Goal: Ask a question

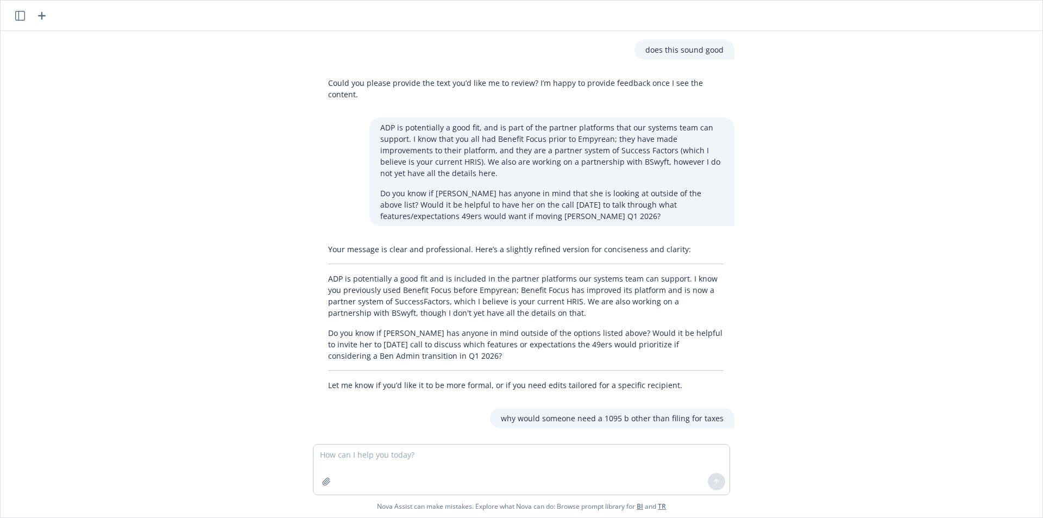
scroll to position [981, 0]
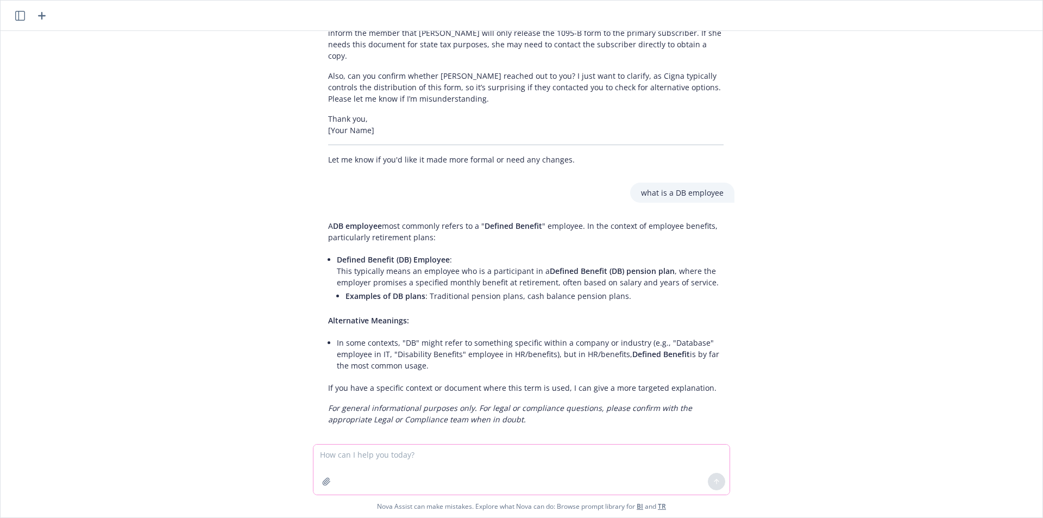
click at [374, 467] on textarea at bounding box center [522, 469] width 416 height 50
type textarea "are self funded plans subject to sb 729"
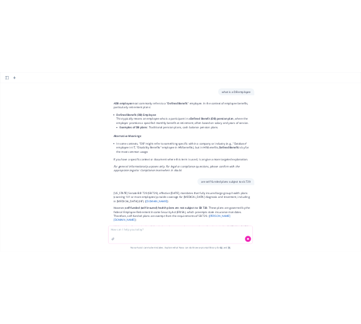
scroll to position [1176, 0]
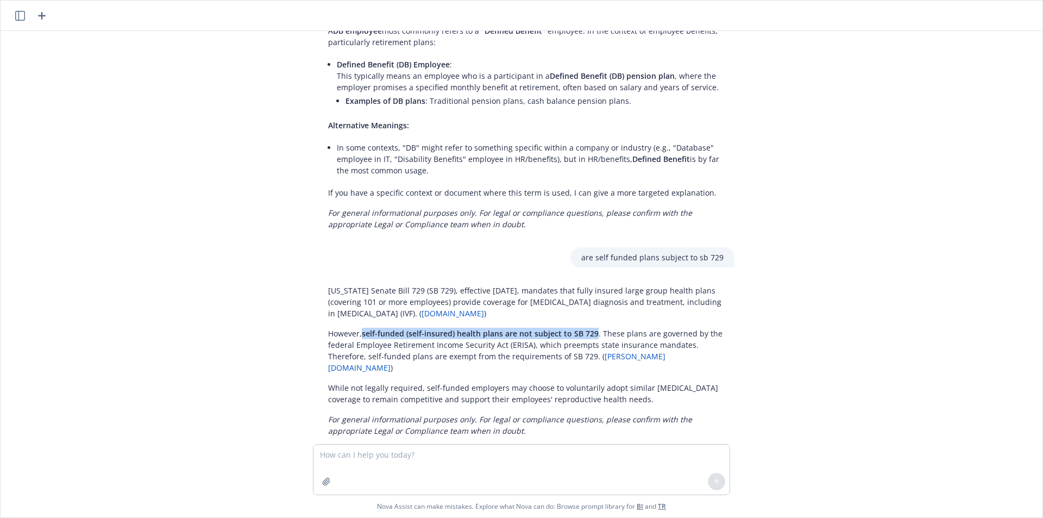
drag, startPoint x: 590, startPoint y: 322, endPoint x: 360, endPoint y: 326, distance: 229.9
click at [362, 328] on span "self-funded (self-insured) health plans are not subject to SB 729" at bounding box center [480, 333] width 237 height 10
copy span "self-funded (self-insured) health plans are not subject to SB 729"
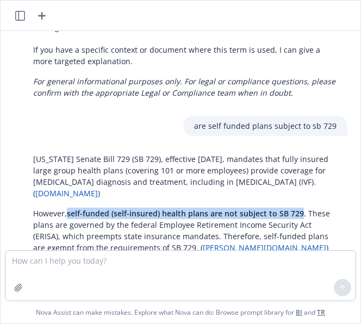
scroll to position [1587, 0]
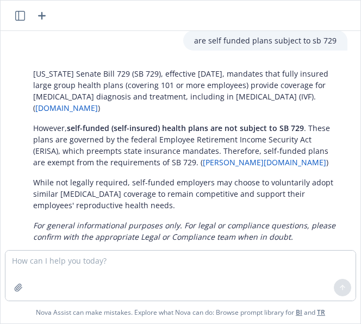
click at [192, 220] on em "For general informational purposes only. For legal or compliance questions, ple…" at bounding box center [184, 231] width 302 height 22
click at [85, 268] on textarea at bounding box center [180, 275] width 350 height 50
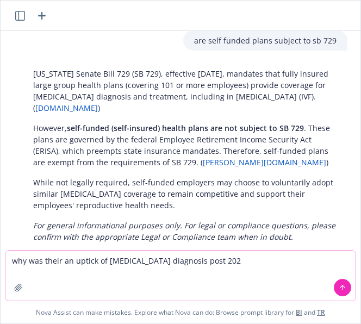
type textarea "why was their an uptick of [MEDICAL_DATA] diagnosis post 2020"
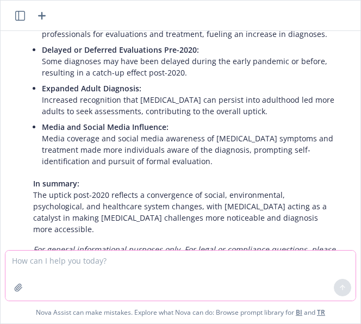
scroll to position [2097, 0]
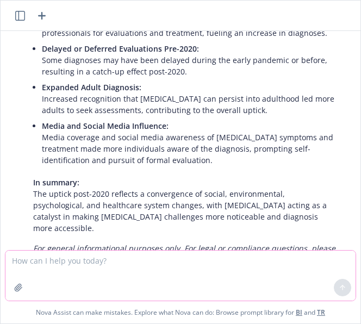
click at [85, 279] on textarea at bounding box center [180, 275] width 350 height 50
type textarea "what is uhc equity health partnership"
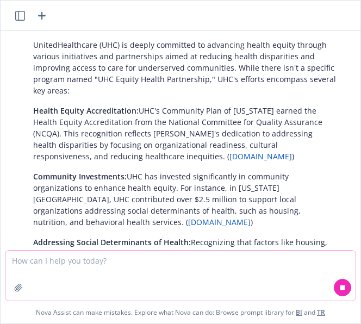
scroll to position [2449, 0]
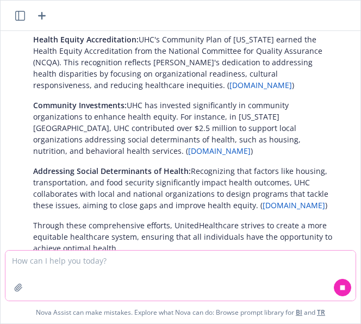
click at [195, 268] on textarea at bounding box center [180, 275] width 350 height 50
click at [111, 266] on textarea "what program is Equity" at bounding box center [180, 275] width 350 height 50
type textarea "what program is Equity Health"
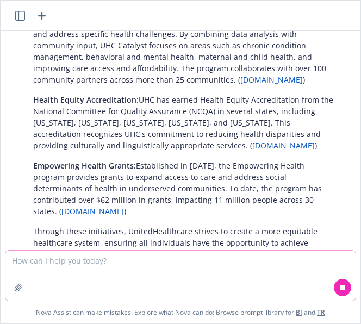
scroll to position [2801, 0]
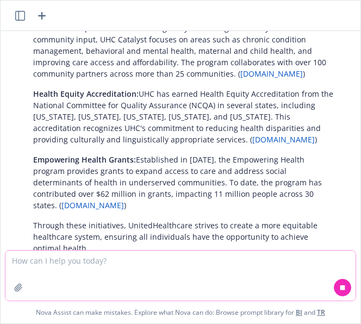
click at [110, 262] on textarea at bounding box center [180, 275] width 350 height 50
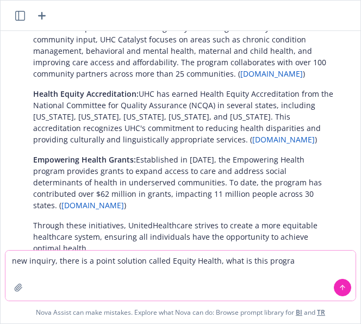
type textarea "new inquiry, there is a point solution called Equity Health, what is this progr…"
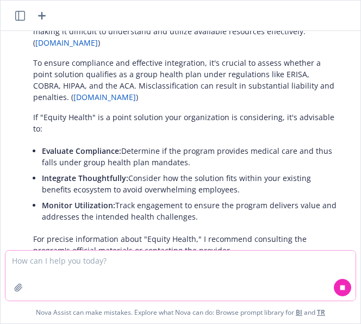
scroll to position [3187, 0]
